Goal: Task Accomplishment & Management: Complete application form

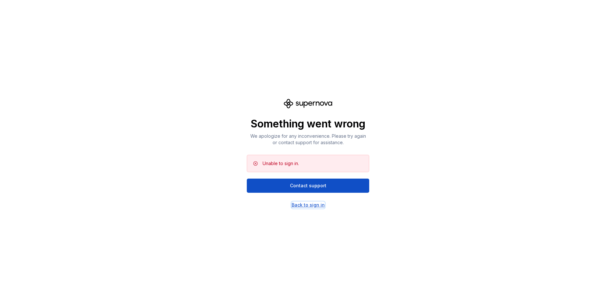
click at [303, 206] on div "Back to sign in" at bounding box center [307, 205] width 33 height 6
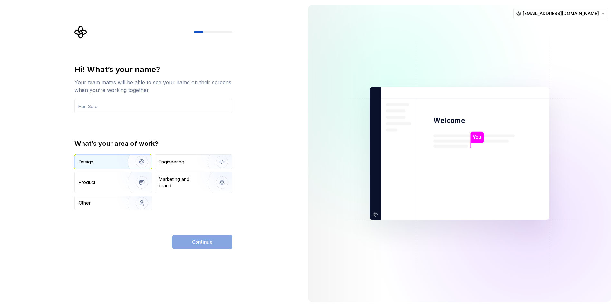
click at [101, 157] on div "Design" at bounding box center [113, 162] width 77 height 14
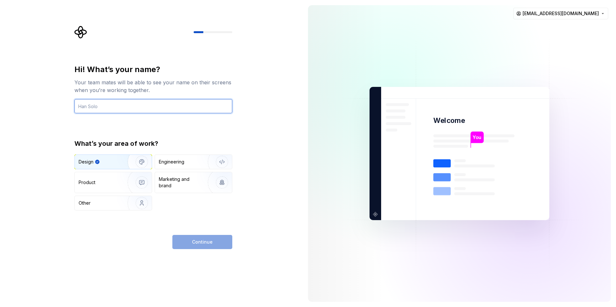
click at [99, 101] on input "text" at bounding box center [153, 106] width 158 height 14
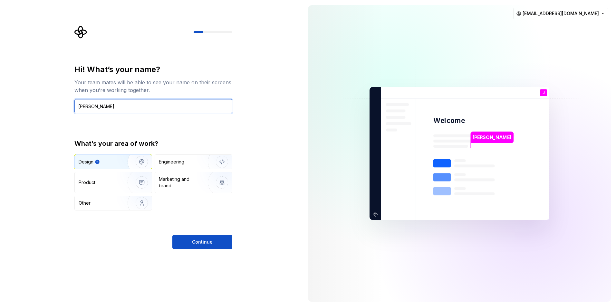
type input "JULIA"
click at [220, 234] on div "Hi! What’s your name? Your team mates will be able to see your name on their sc…" at bounding box center [153, 156] width 158 height 185
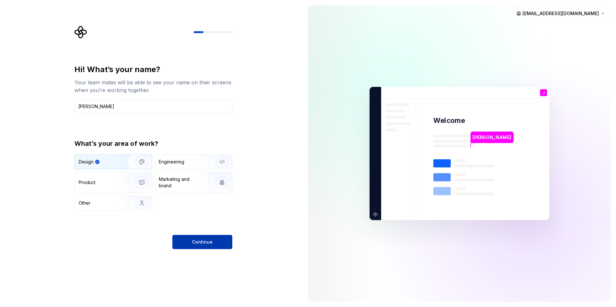
click at [214, 242] on button "Continue" at bounding box center [202, 242] width 60 height 14
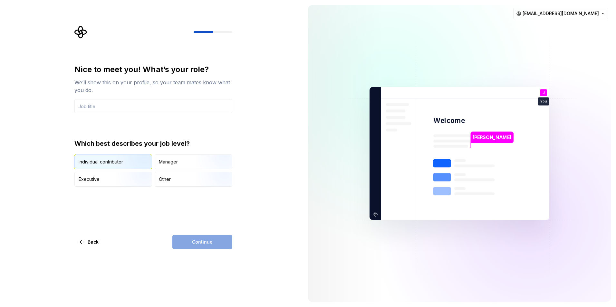
click at [141, 160] on img "button" at bounding box center [136, 169] width 41 height 43
click at [109, 106] on input "text" at bounding box center [153, 106] width 158 height 14
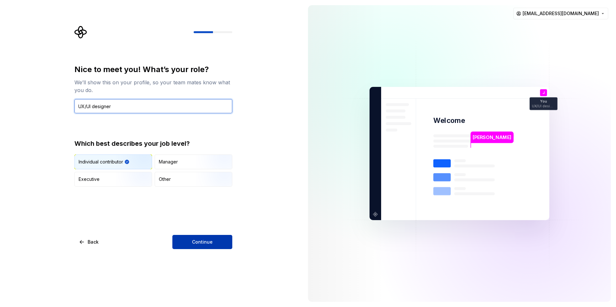
type input "UX/UI designer"
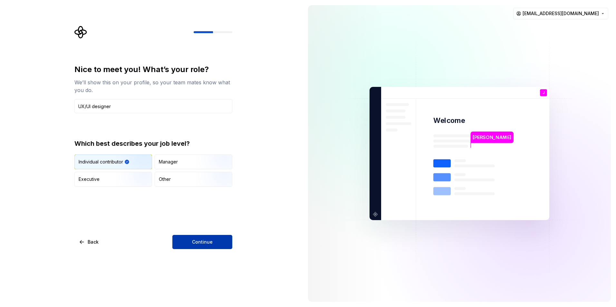
click at [195, 242] on span "Continue" at bounding box center [202, 242] width 21 height 6
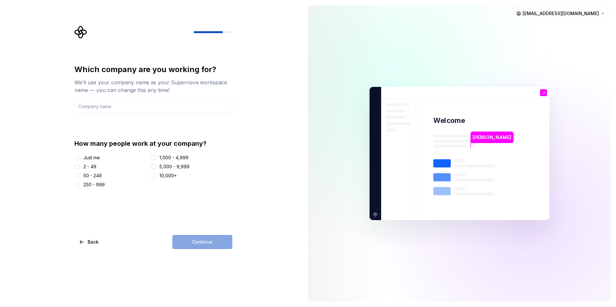
click at [86, 169] on div "2 - 49" at bounding box center [89, 167] width 13 height 6
click at [80, 169] on button "2 - 49" at bounding box center [77, 166] width 5 height 5
click at [197, 244] on div "Continue" at bounding box center [202, 242] width 60 height 14
click at [86, 112] on input "text" at bounding box center [153, 106] width 158 height 14
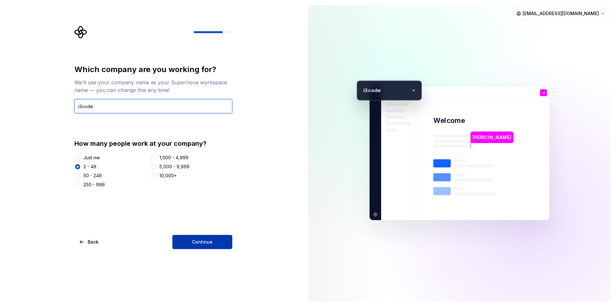
type input "i3code"
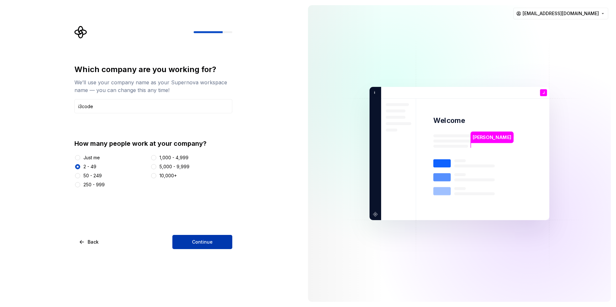
click at [204, 245] on button "Continue" at bounding box center [202, 242] width 60 height 14
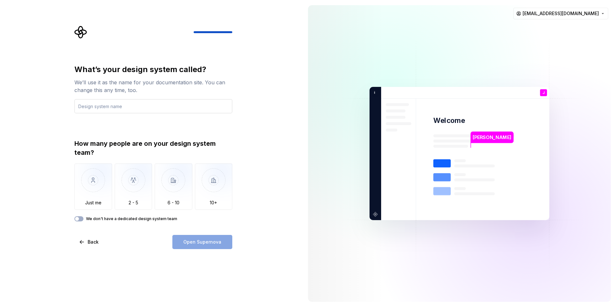
type input "P"
type input "Candidatos"
click at [101, 187] on img "button" at bounding box center [93, 185] width 38 height 43
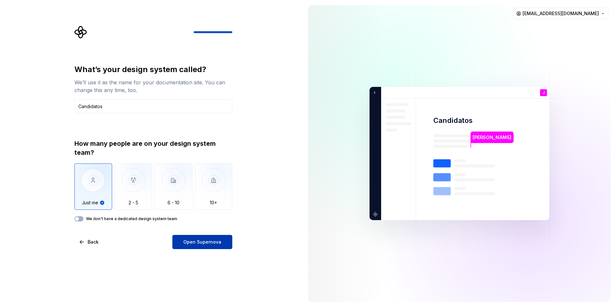
click at [220, 243] on button "Open Supernova" at bounding box center [202, 242] width 60 height 14
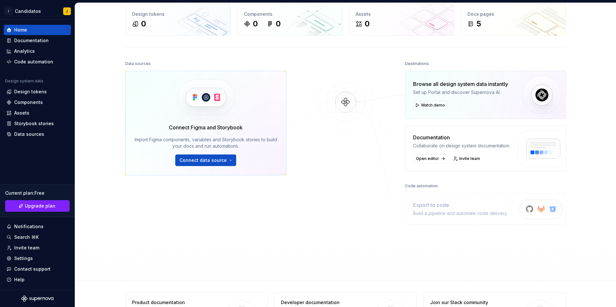
scroll to position [61, 0]
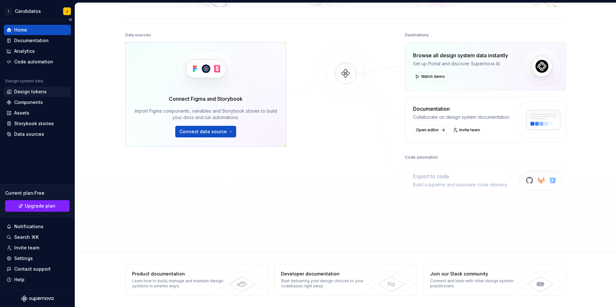
click at [24, 94] on div "Design tokens" at bounding box center [30, 92] width 33 height 6
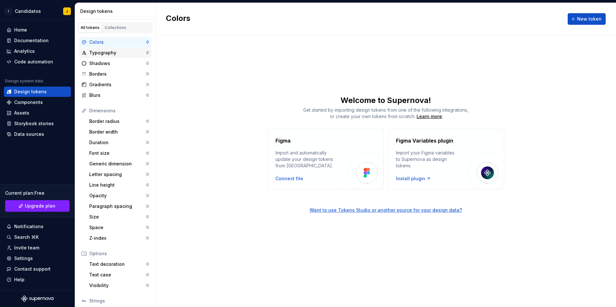
click at [108, 54] on div "Typography" at bounding box center [117, 53] width 57 height 6
